Goal: Contribute content: Contribute content

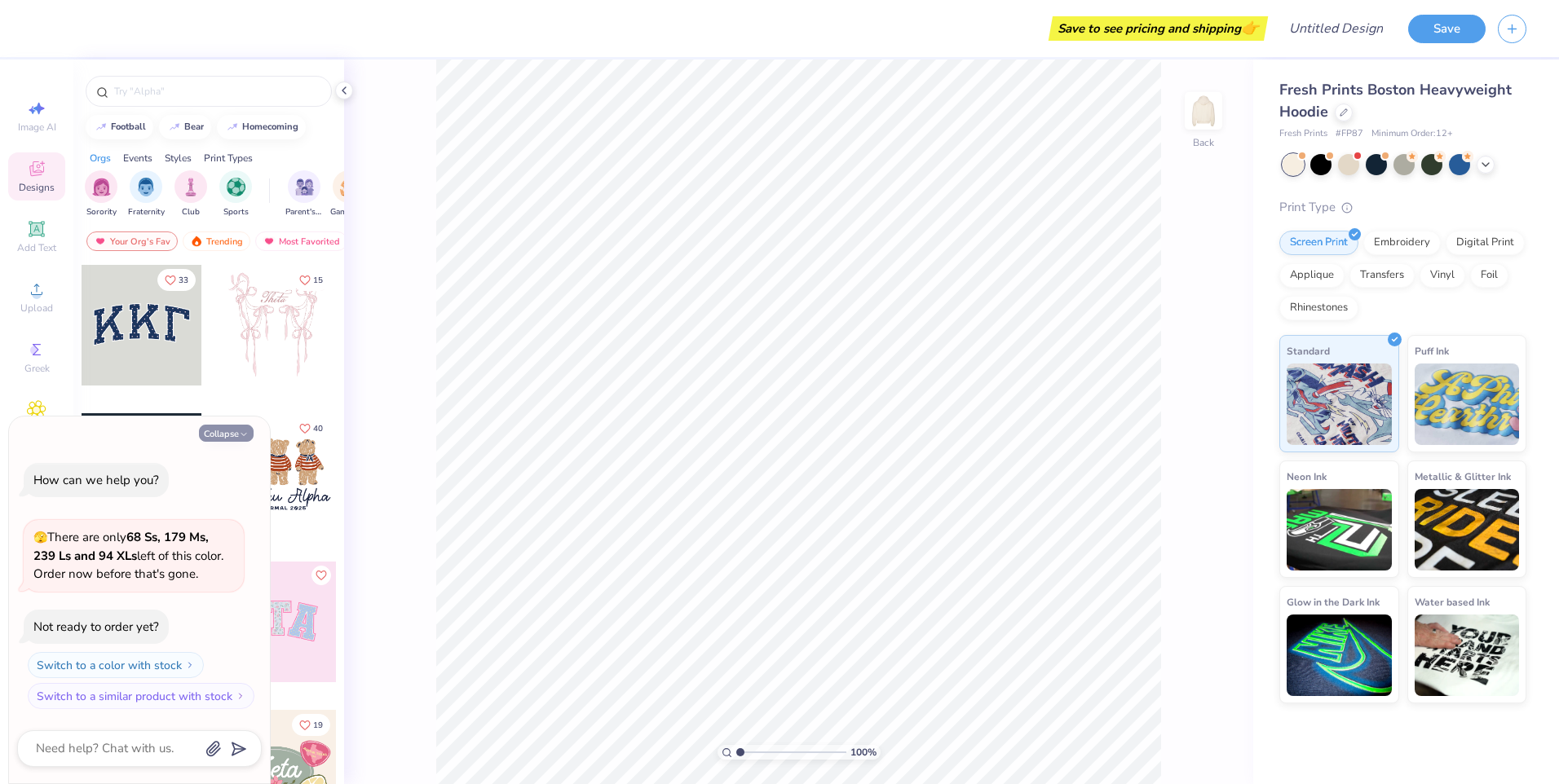
click at [245, 429] on icon "button" at bounding box center [244, 434] width 10 height 10
type textarea "x"
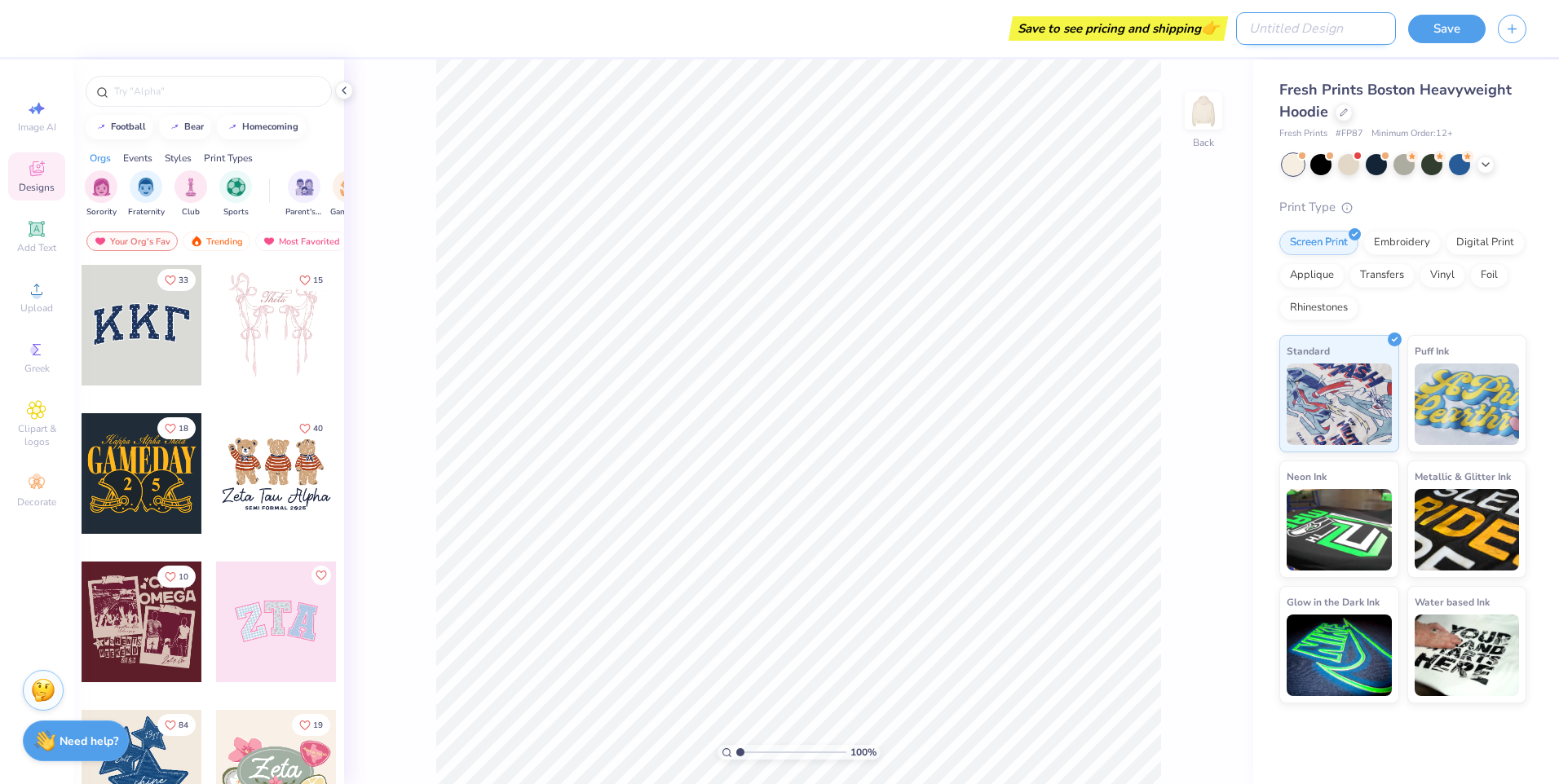
click at [1318, 30] on input "Design Title" at bounding box center [1316, 28] width 160 height 32
click at [1409, 243] on div "Embroidery" at bounding box center [1403, 241] width 78 height 25
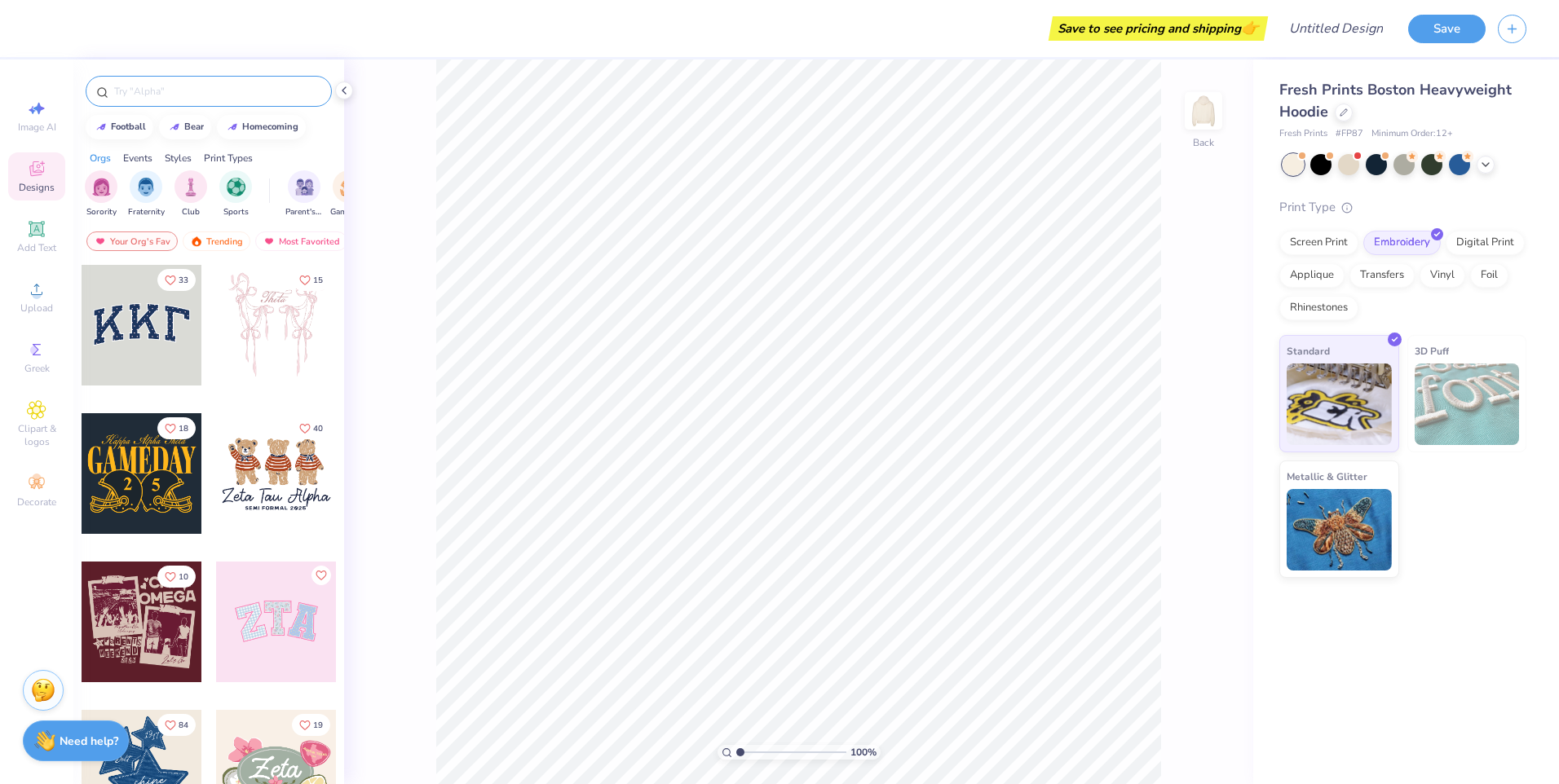
click at [164, 98] on input "text" at bounding box center [217, 92] width 209 height 17
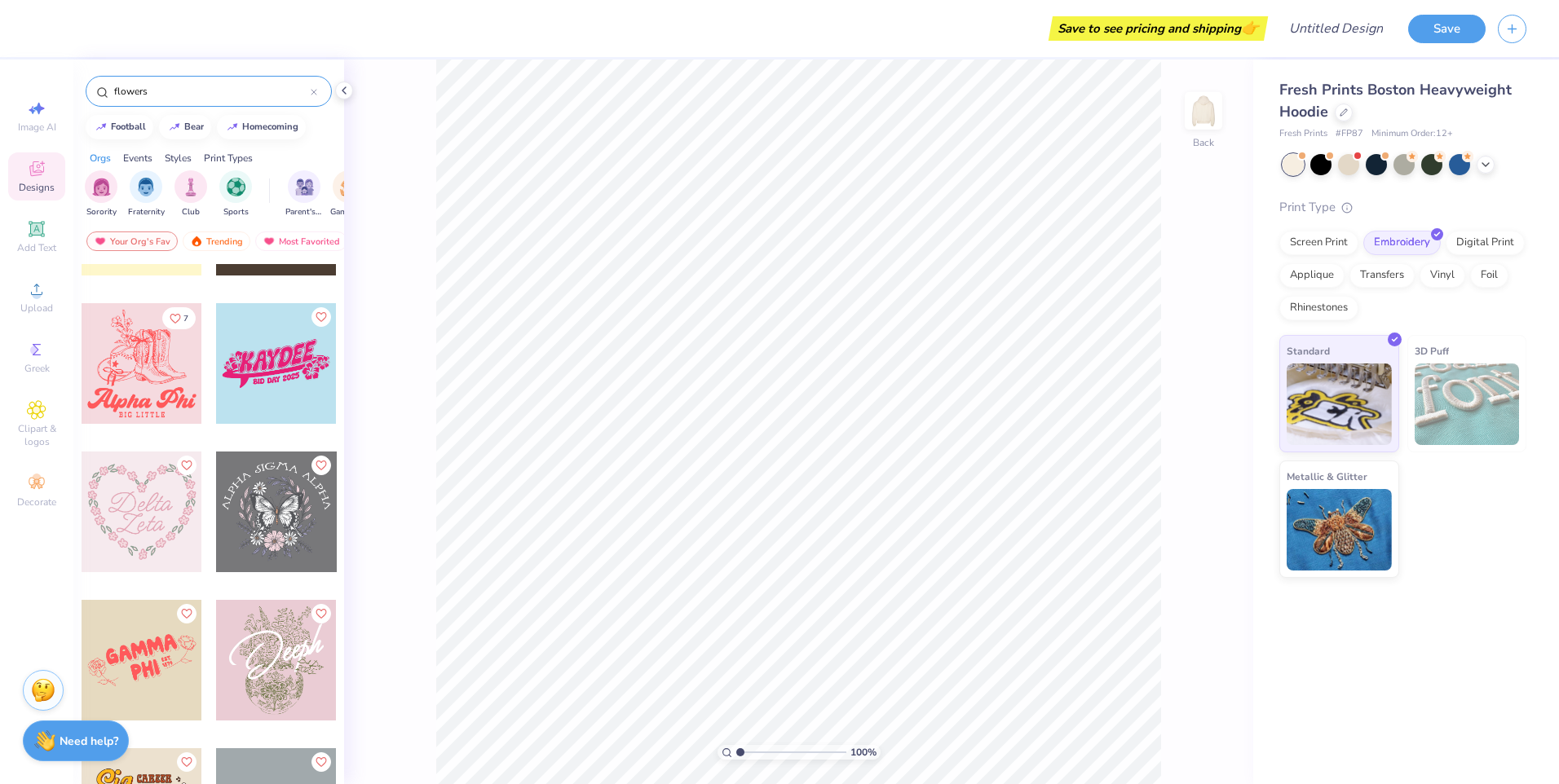
scroll to position [652, 0]
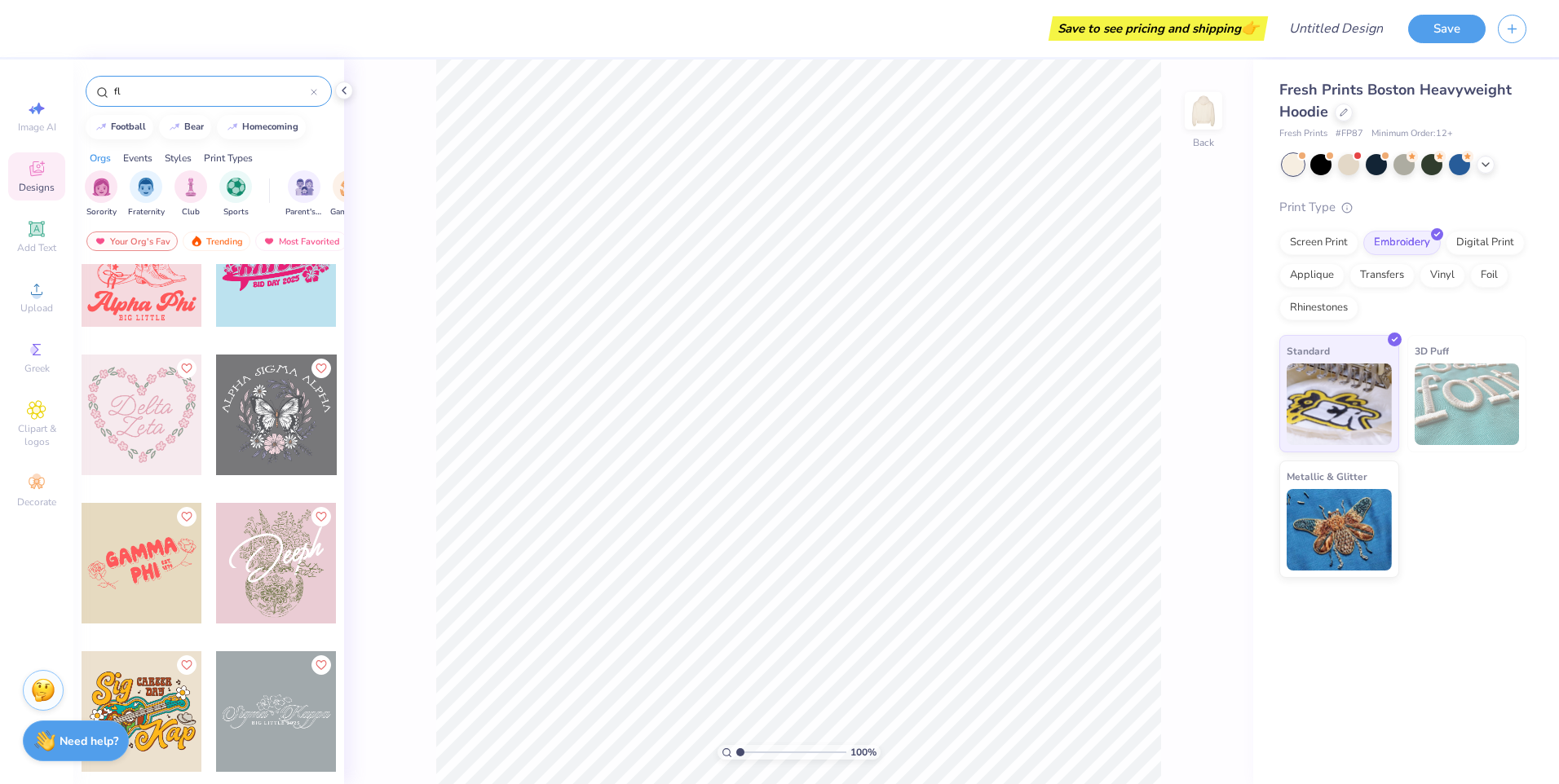
type input "f"
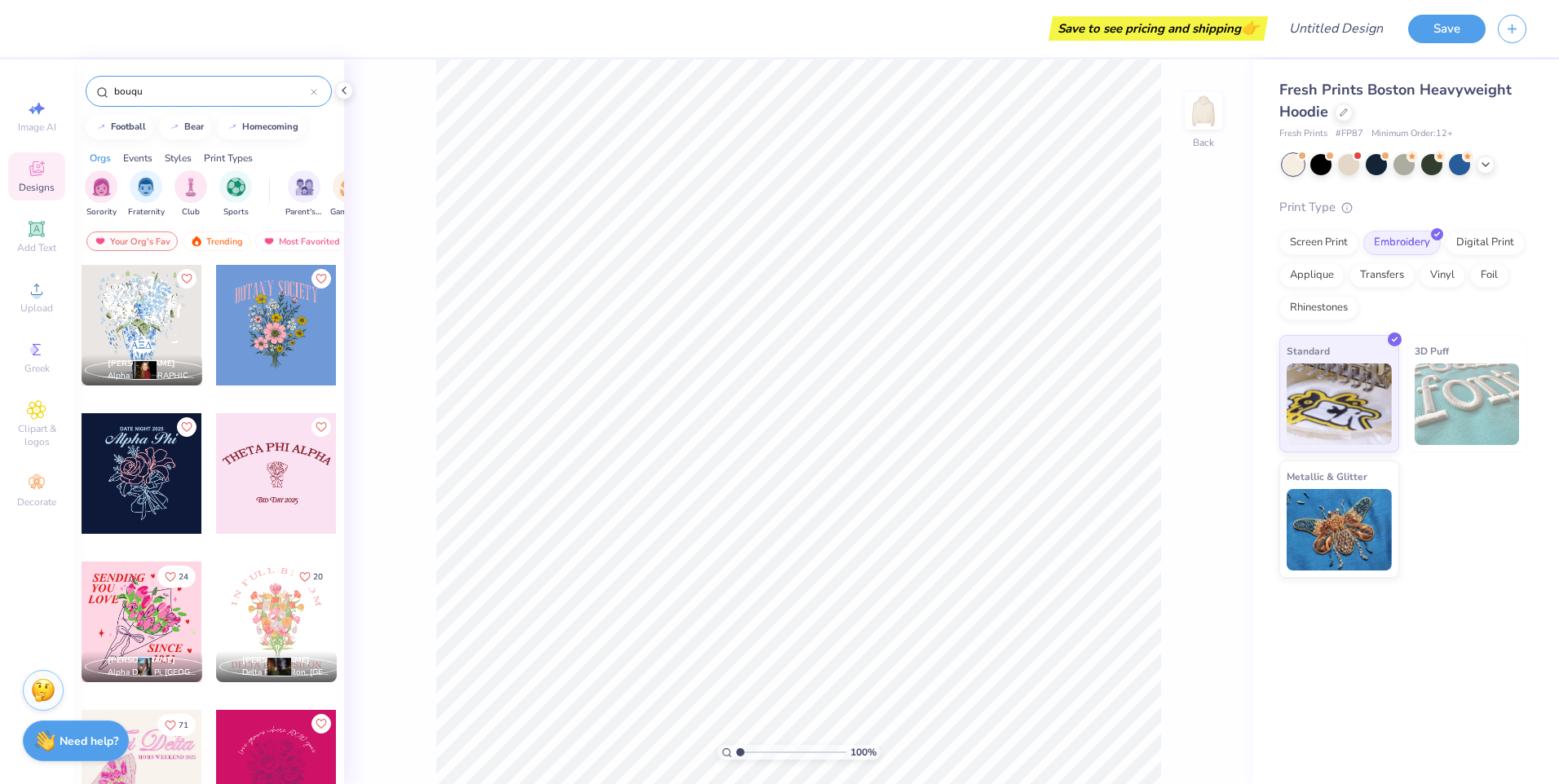
type input "bouqu"
click at [281, 321] on div at bounding box center [276, 325] width 121 height 121
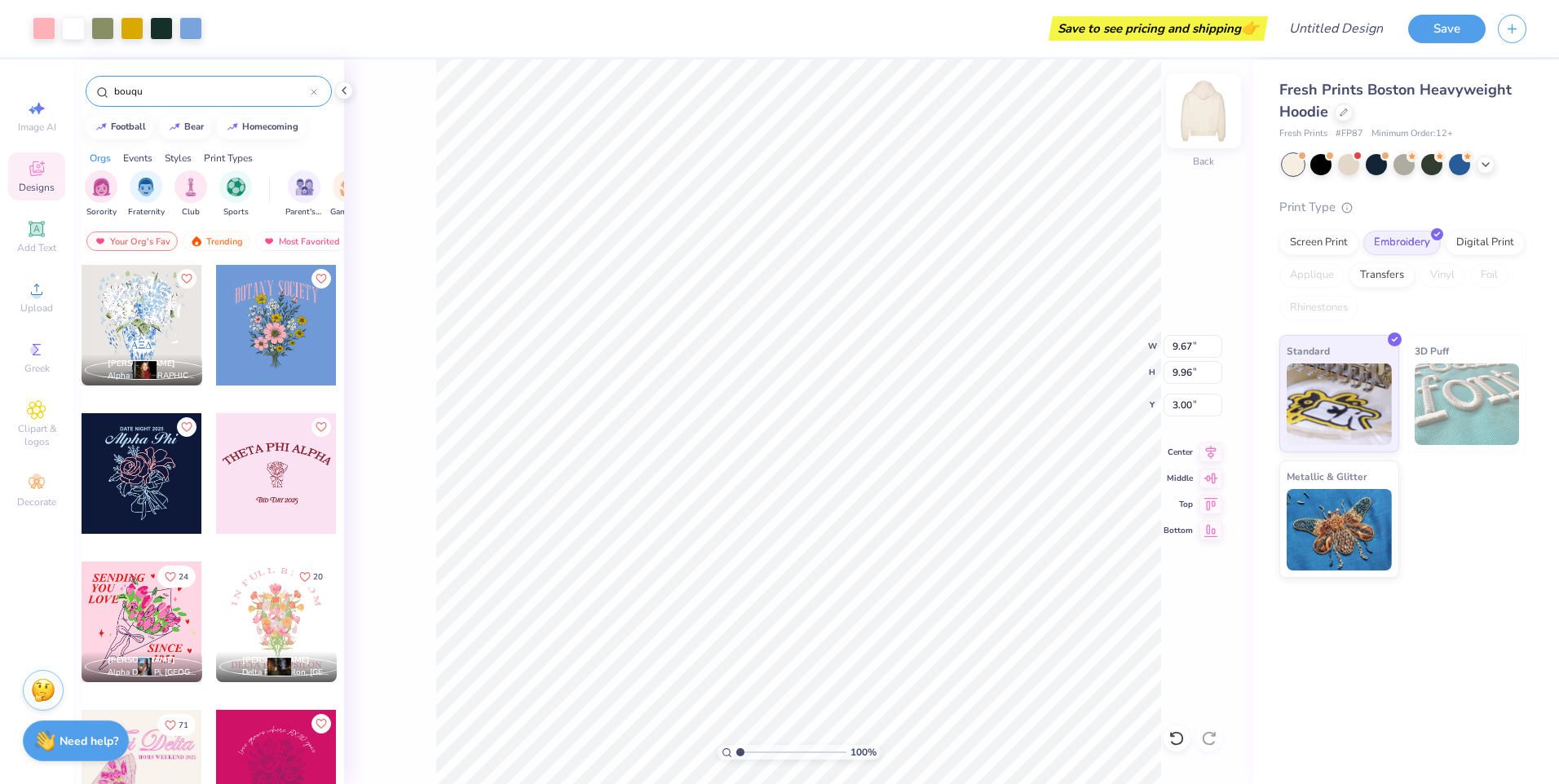
click at [1194, 109] on img at bounding box center [1203, 111] width 65 height 65
click at [296, 318] on div at bounding box center [276, 325] width 121 height 121
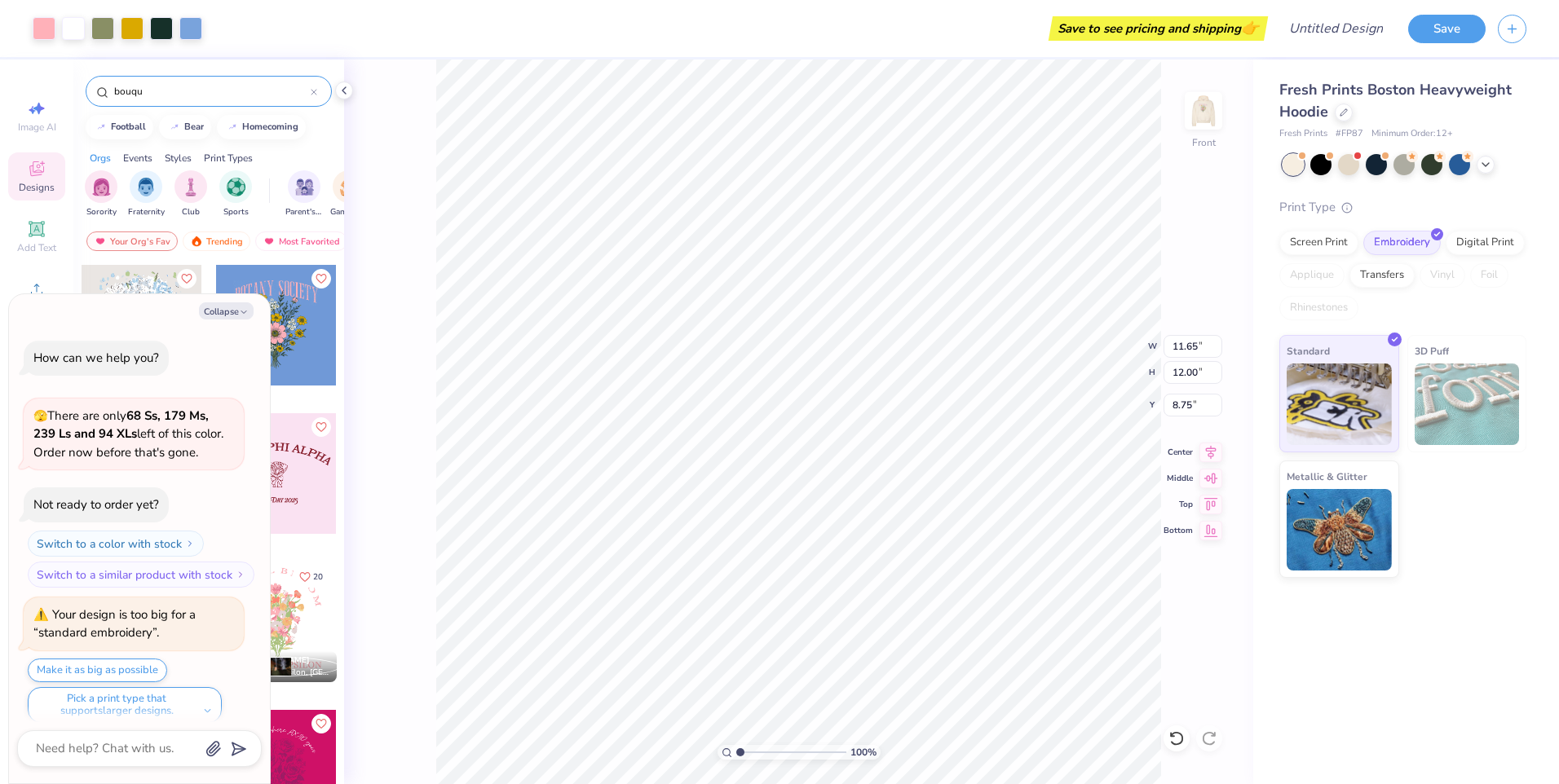
type textarea "x"
type input "9.55"
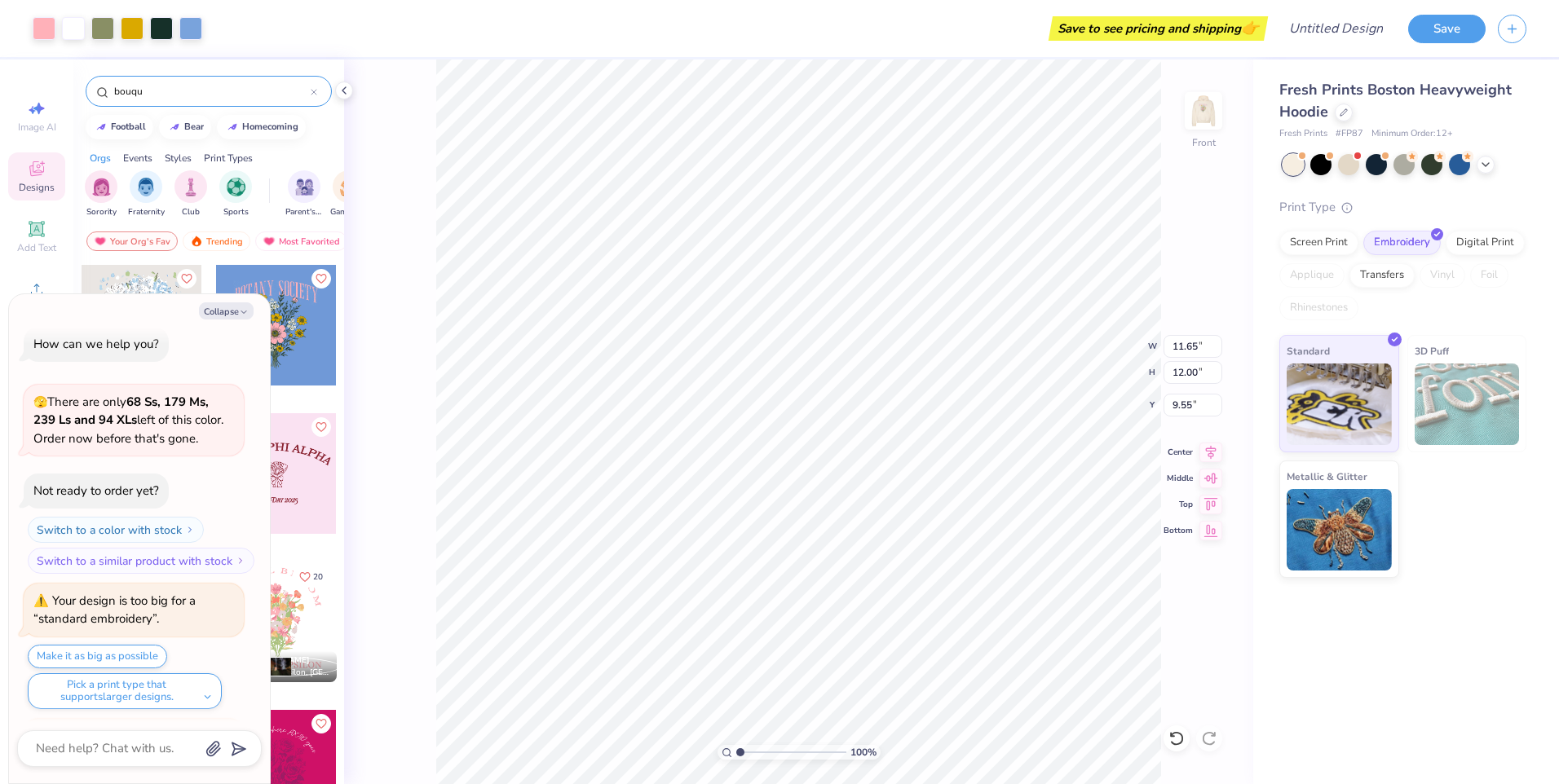
scroll to position [108, 0]
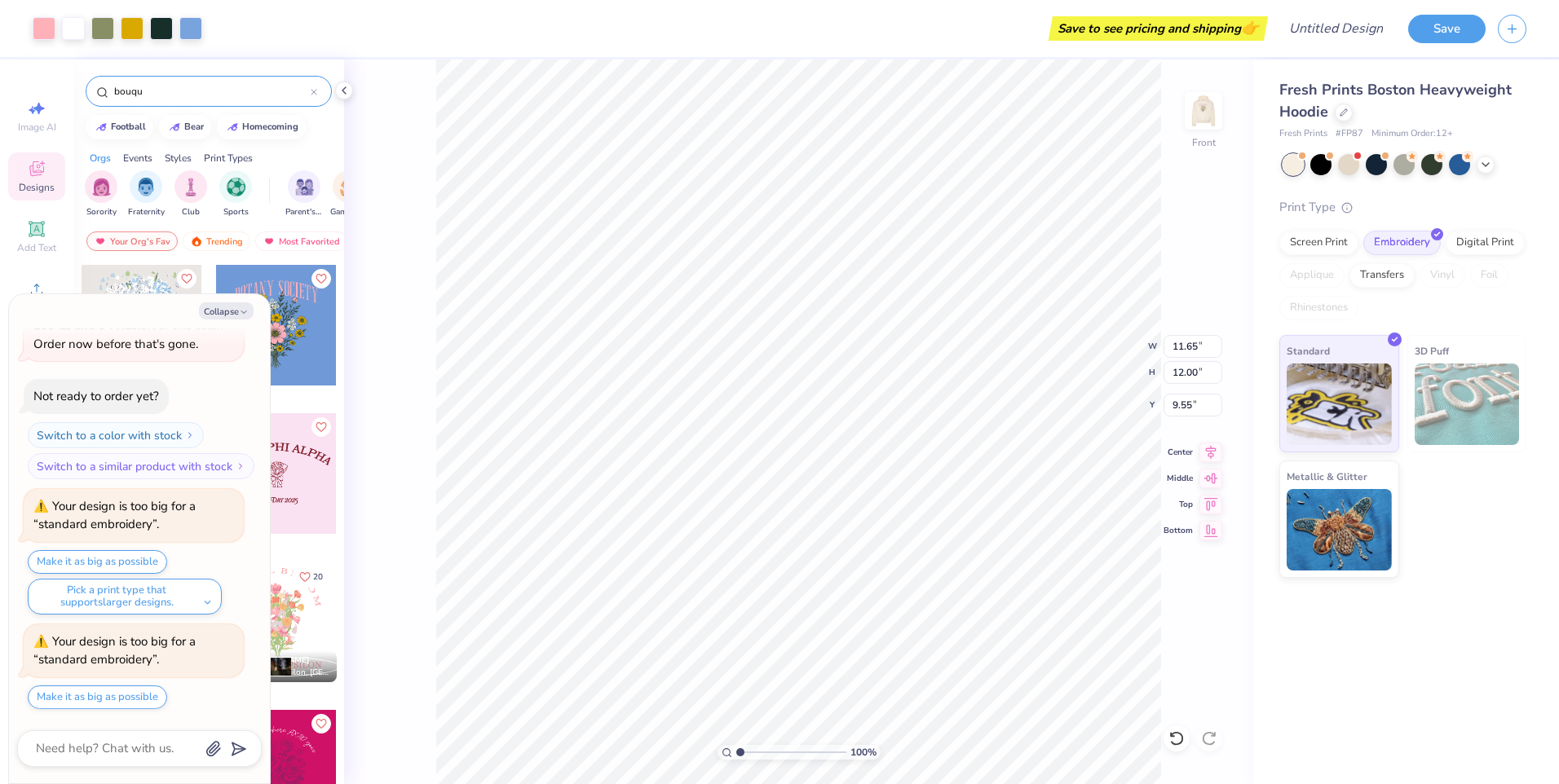
type textarea "x"
type input "7.47"
click at [249, 305] on button "Collapse" at bounding box center [226, 311] width 55 height 17
type textarea "x"
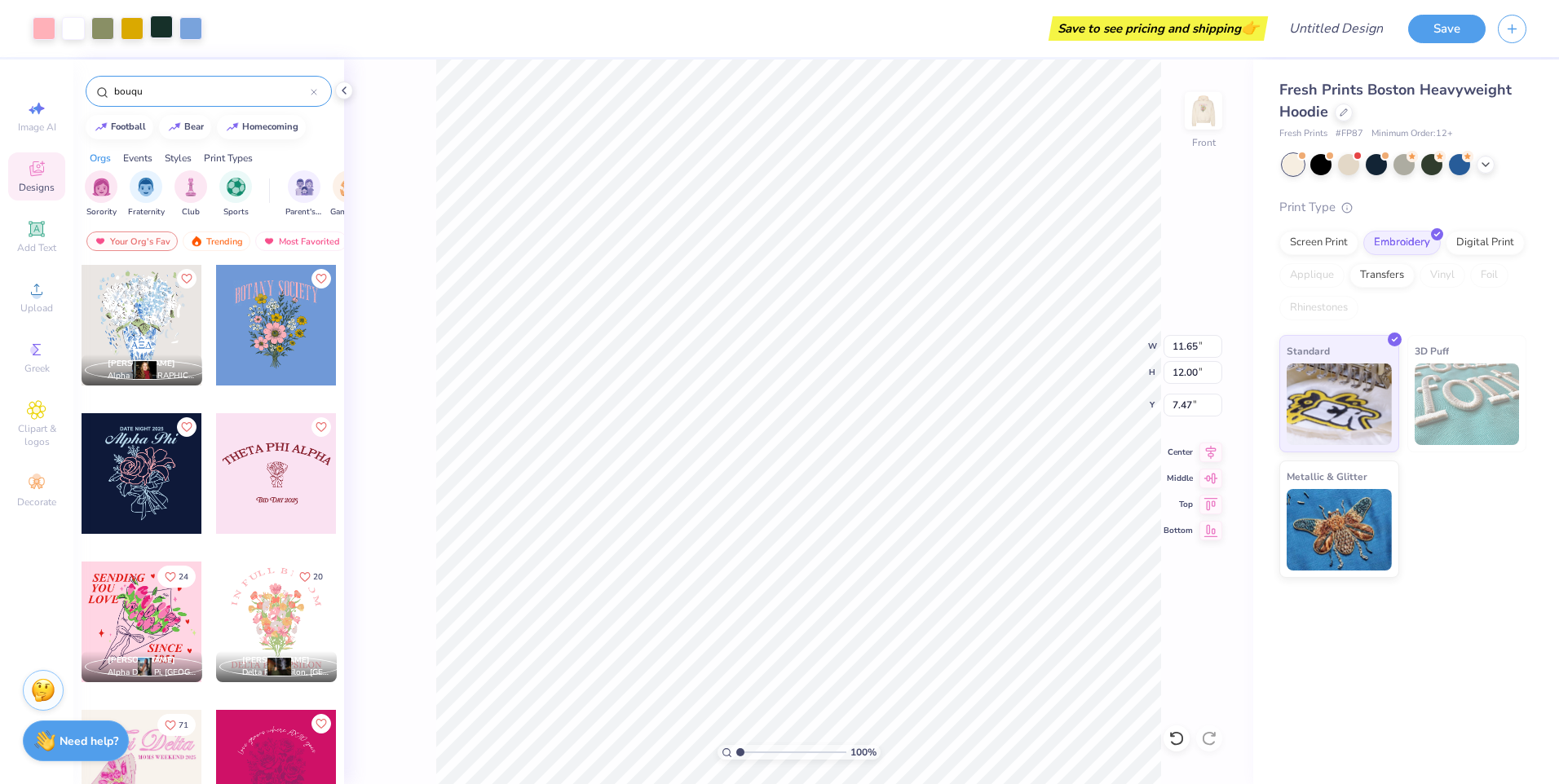
click at [165, 20] on div at bounding box center [161, 27] width 23 height 23
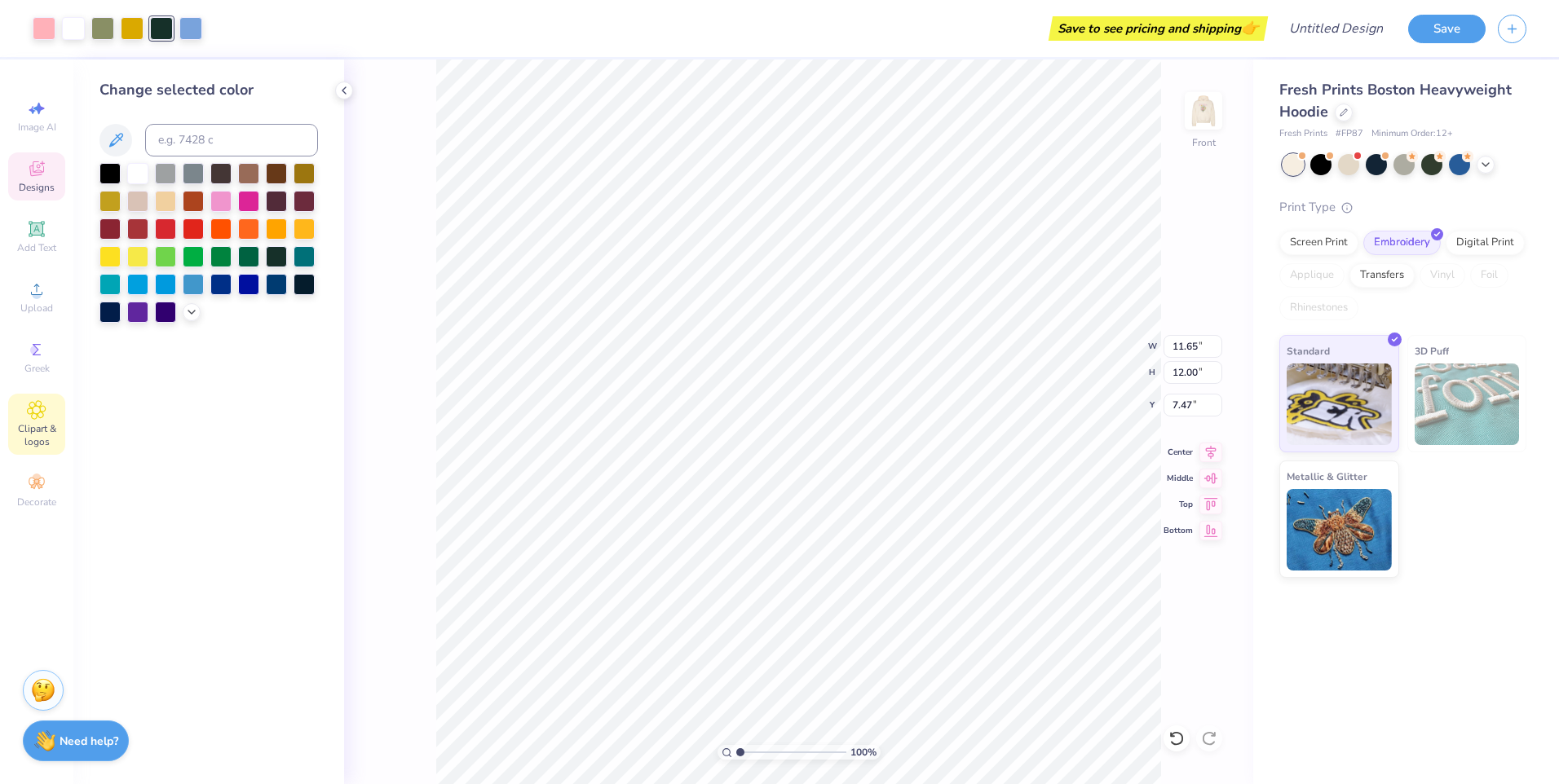
click at [41, 416] on icon at bounding box center [36, 410] width 19 height 20
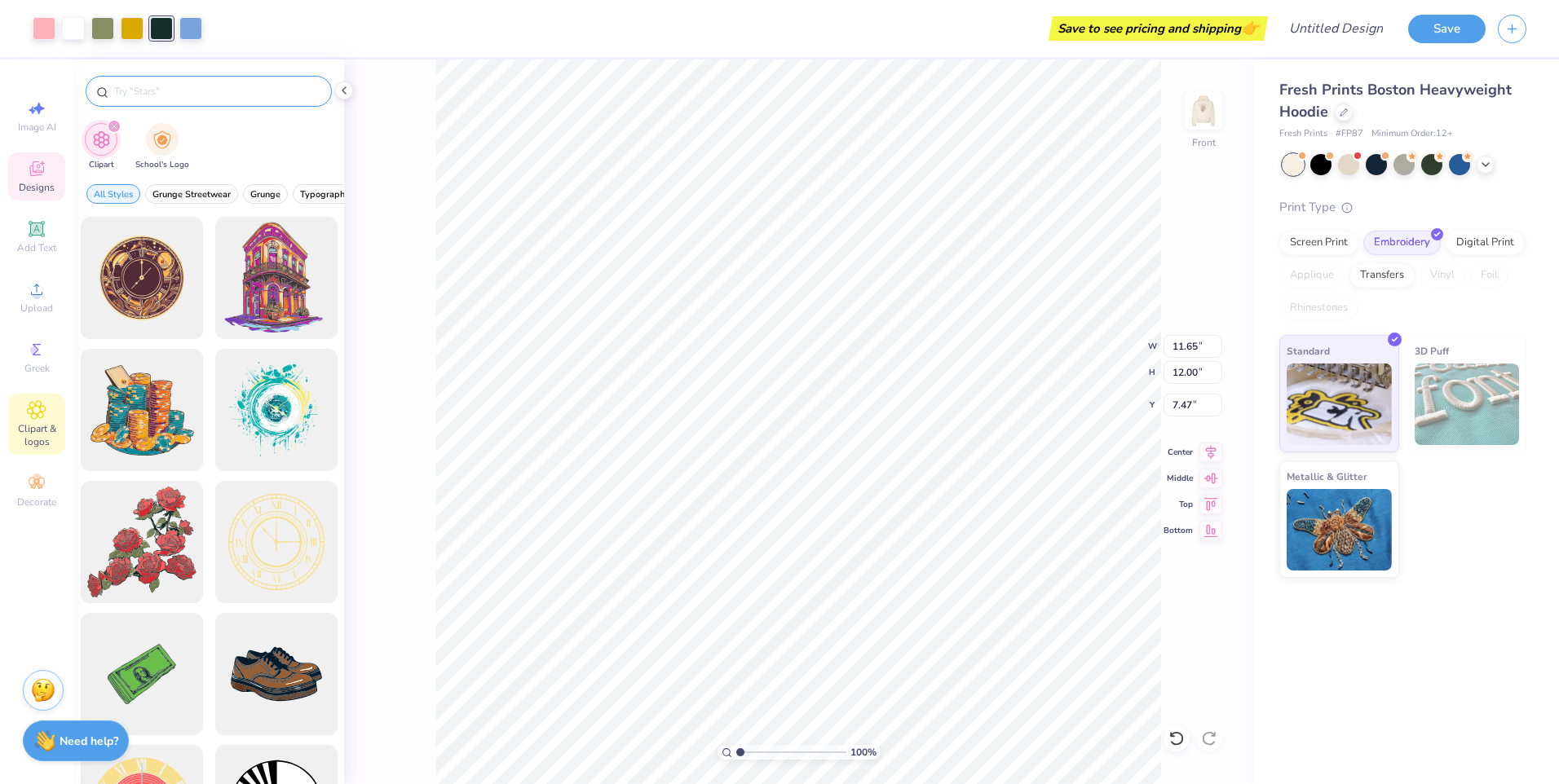
click at [188, 87] on input "text" at bounding box center [217, 92] width 209 height 17
type input "bouquet"
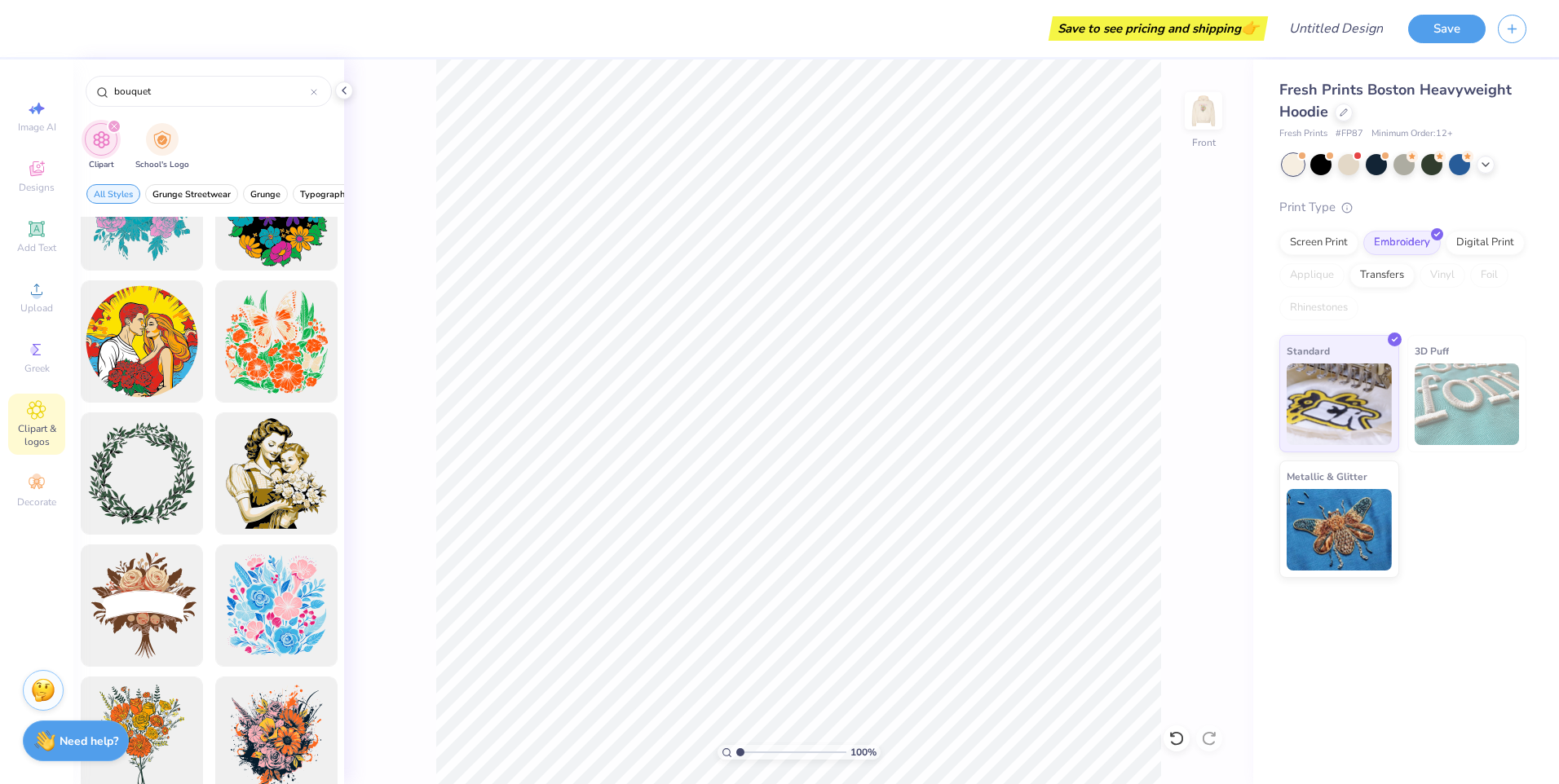
scroll to position [245, 0]
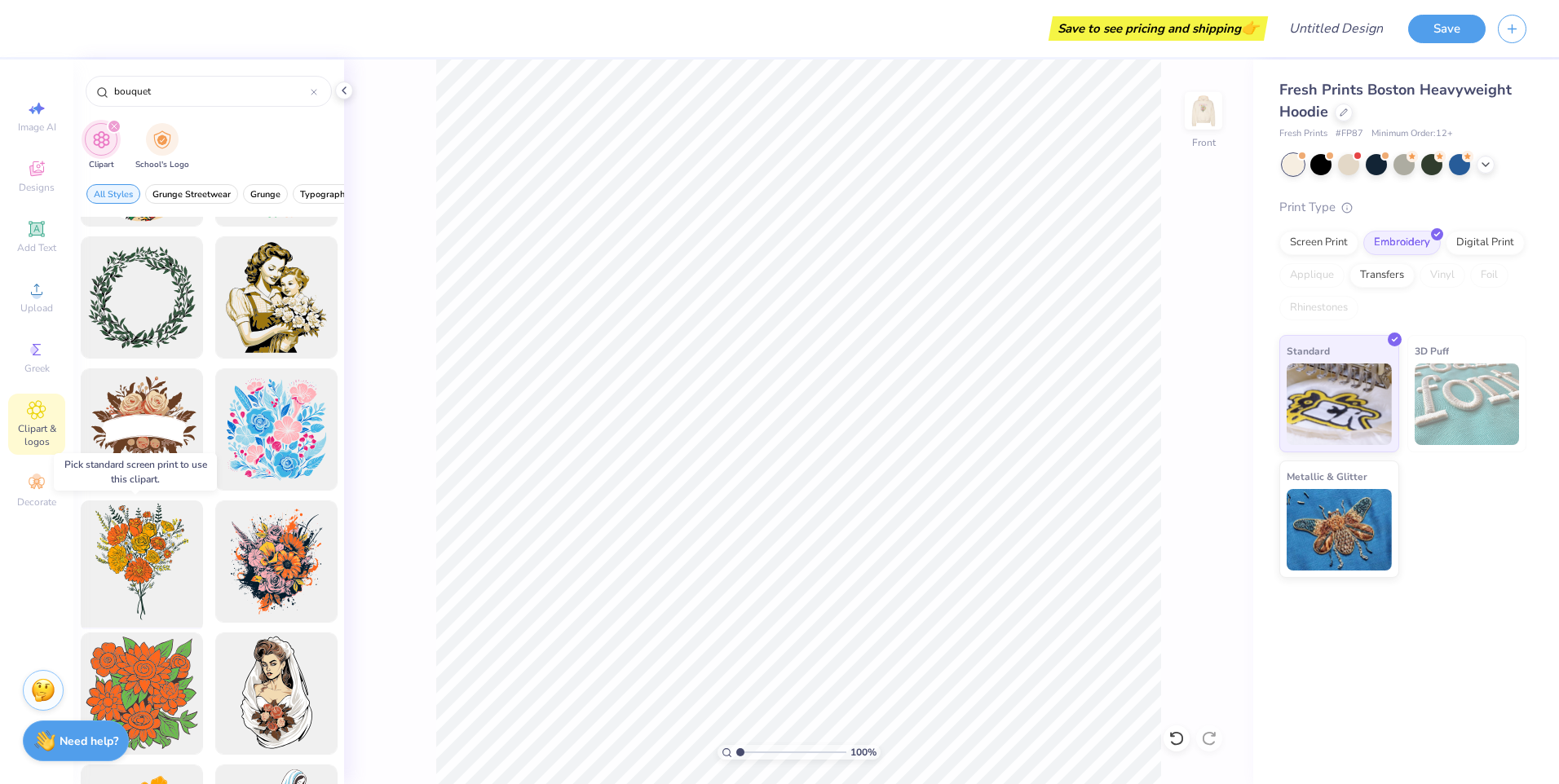
click at [157, 562] on div at bounding box center [142, 562] width 135 height 135
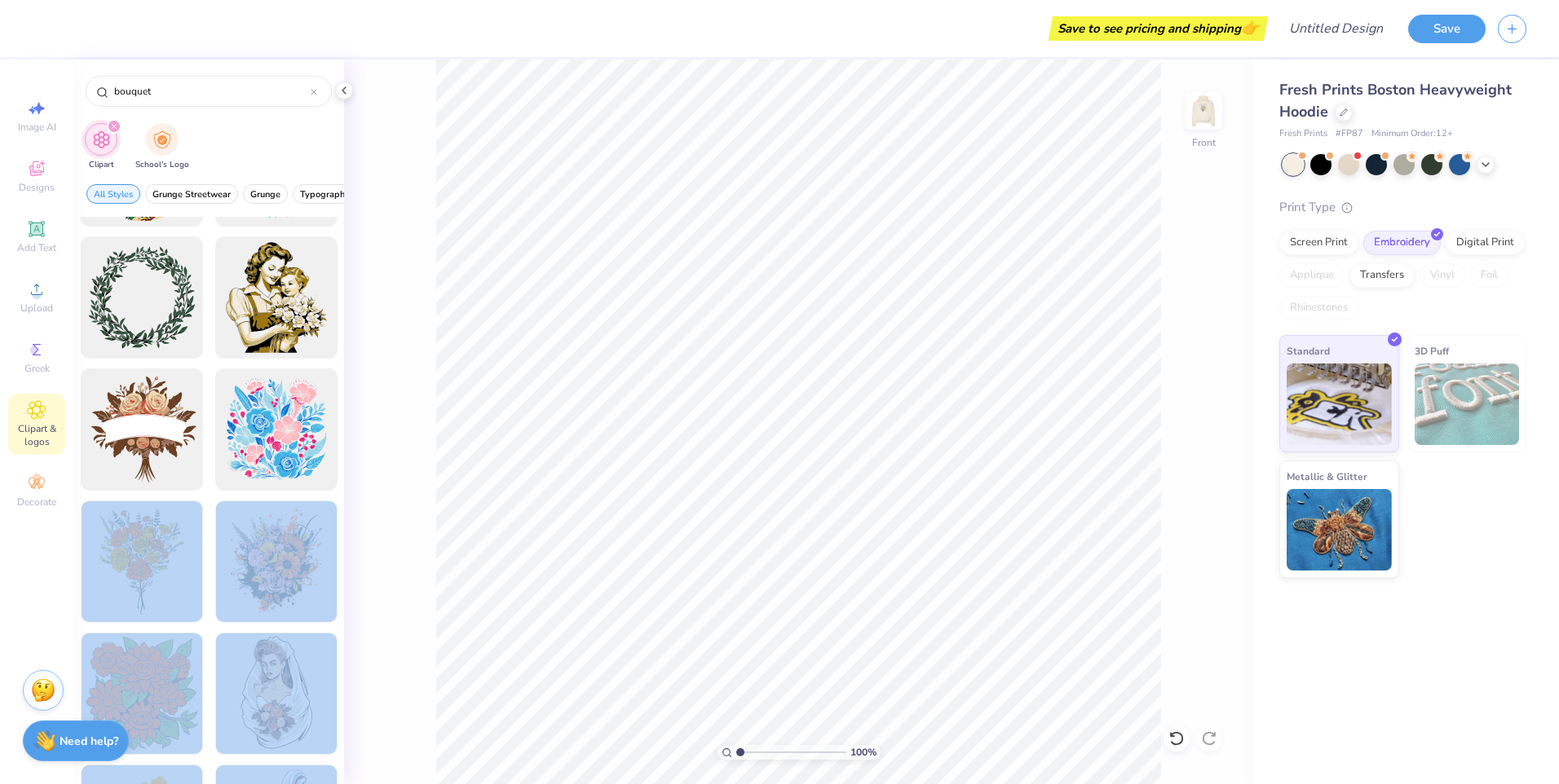
click at [702, 421] on div "Save to see pricing and shipping 👉 Design Title Save Image AI Designs Add Text …" at bounding box center [780, 392] width 1559 height 784
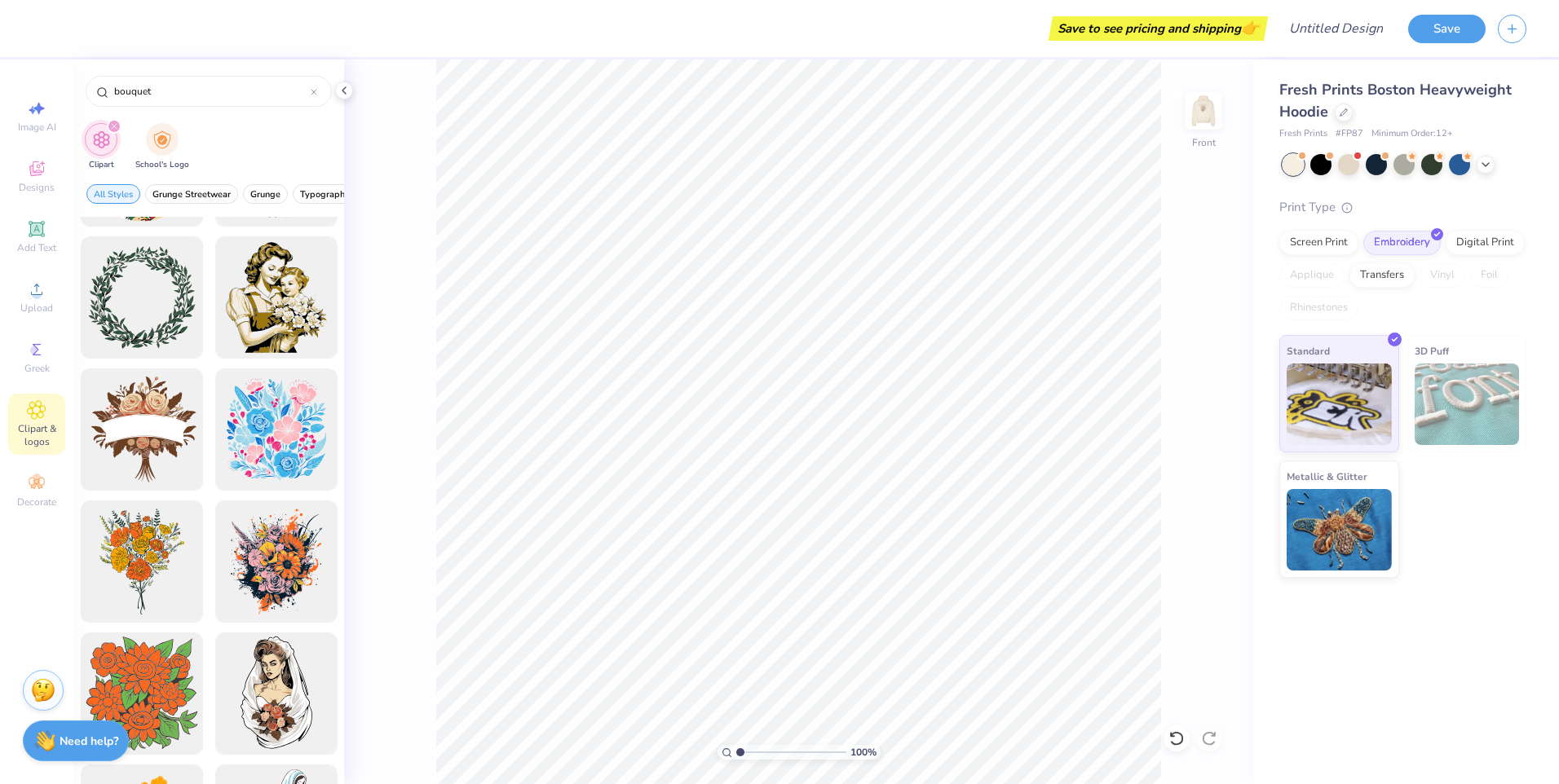
click at [0, 629] on html "Save to see pricing and shipping 👉 Design Title Save Image AI Designs Add Text …" at bounding box center [780, 392] width 1559 height 784
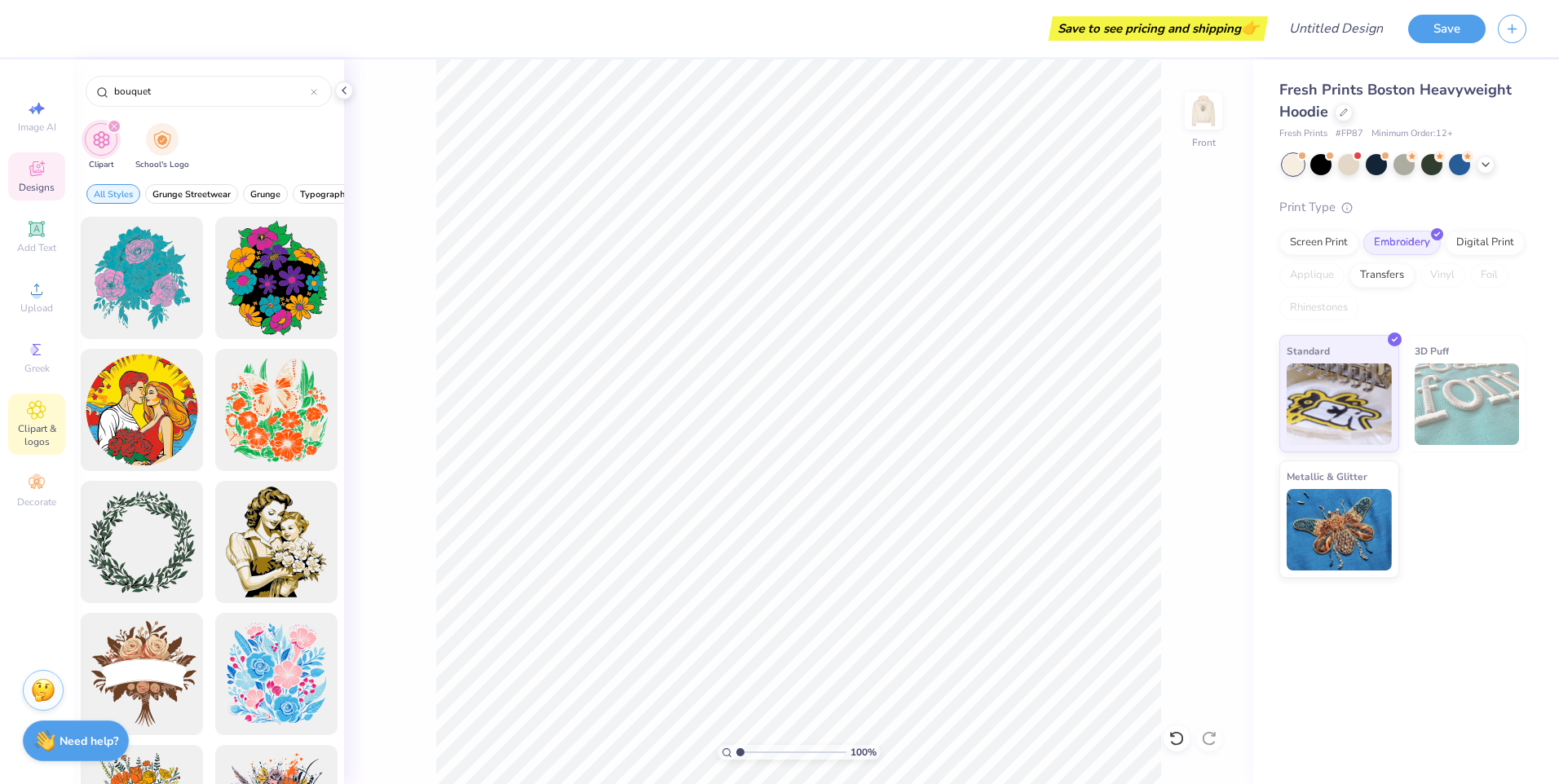
click at [42, 189] on span "Designs" at bounding box center [36, 188] width 36 height 13
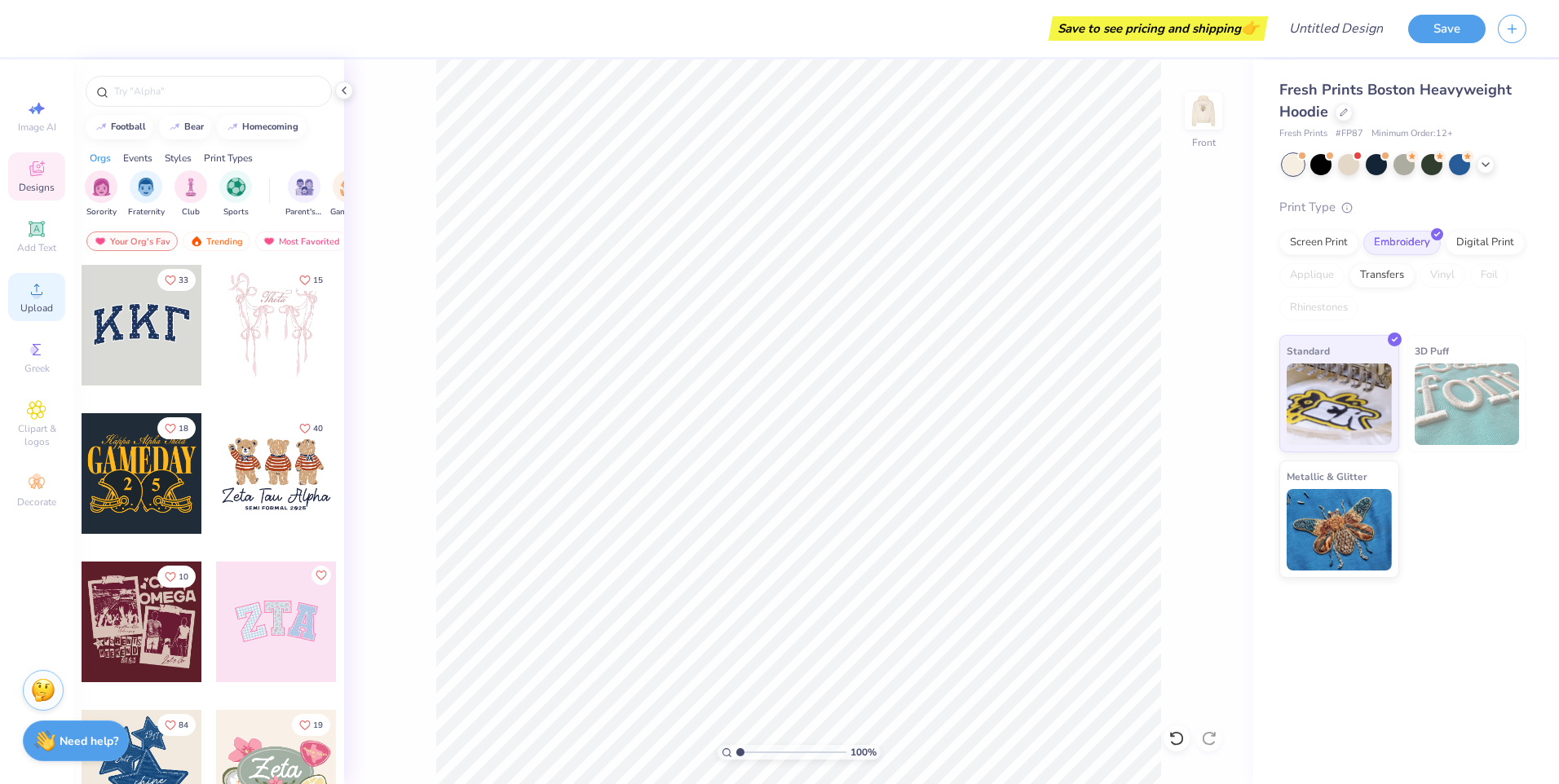
click at [31, 320] on div "Upload" at bounding box center [36, 297] width 57 height 48
click at [1219, 105] on img at bounding box center [1203, 111] width 65 height 65
click at [344, 81] on div "100 % Front" at bounding box center [799, 422] width 909 height 724
click at [346, 94] on icon at bounding box center [344, 91] width 13 height 13
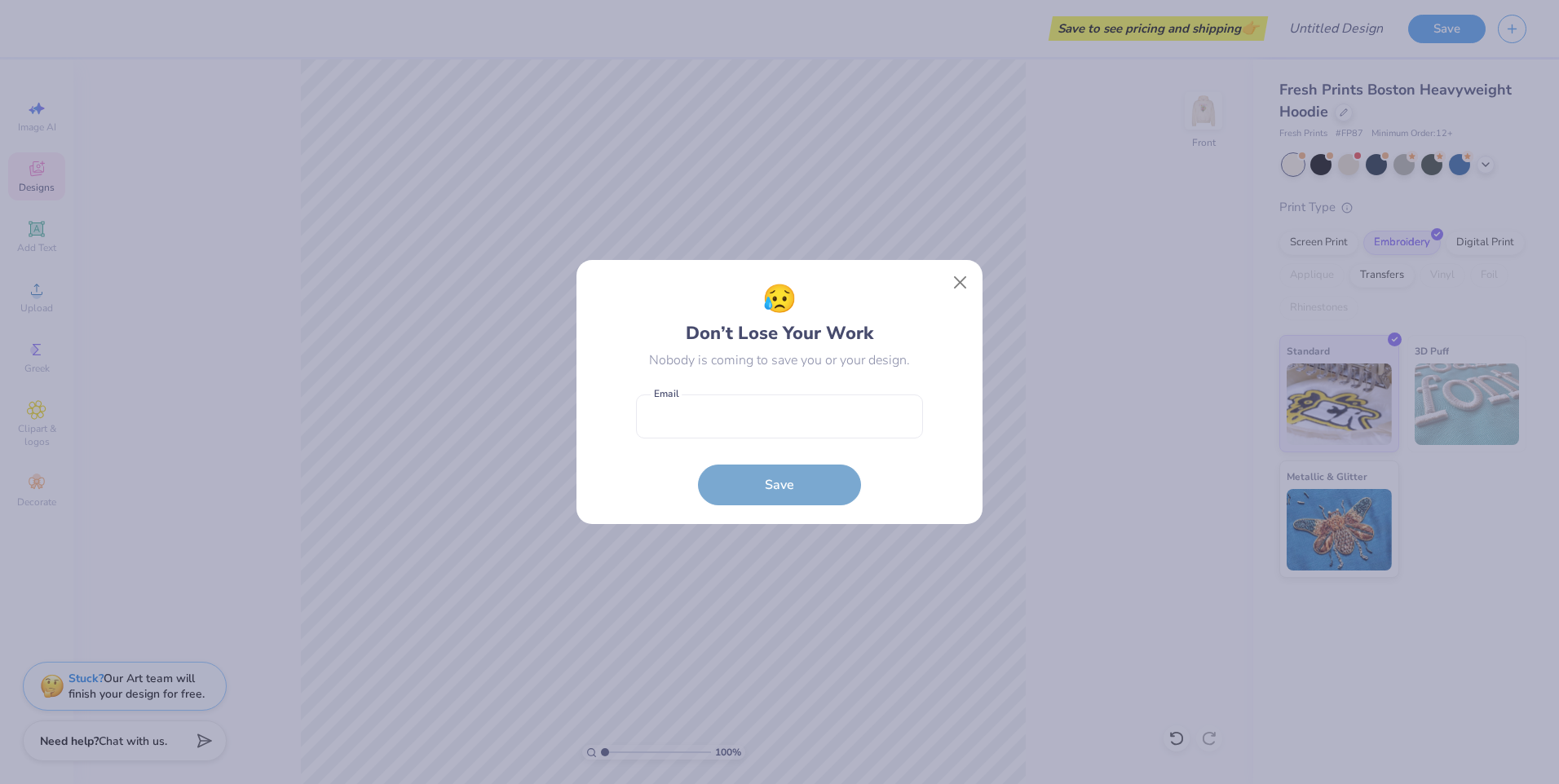
click at [959, 266] on div "😥 Don’t Lose Your Work Nobody is coming to save you or your design. Email is a …" at bounding box center [780, 391] width 406 height 264
